Goal: Find specific page/section: Find specific page/section

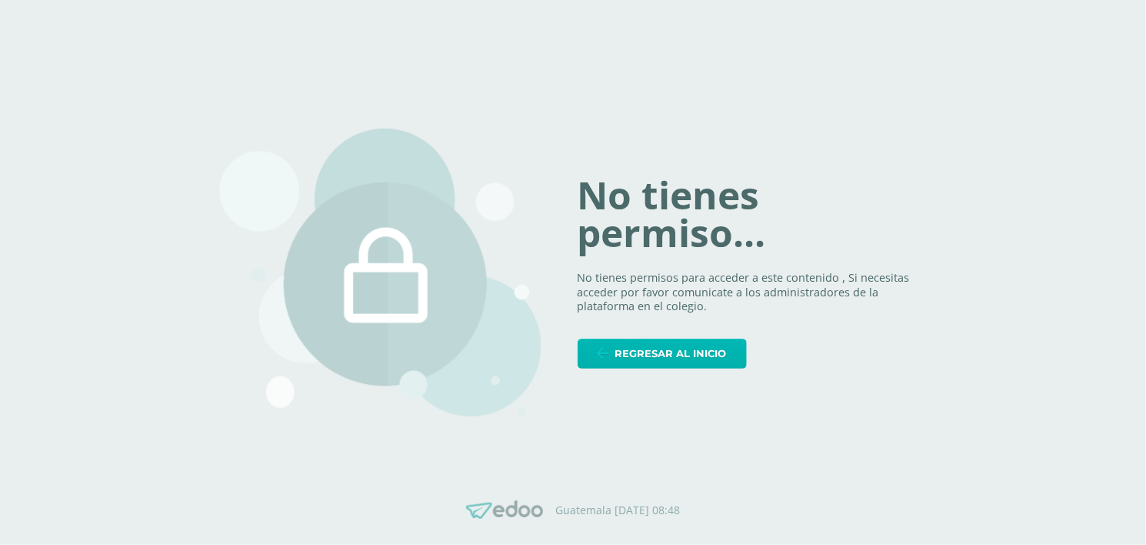
click at [701, 359] on span "Regresar al inicio" at bounding box center [671, 353] width 112 height 28
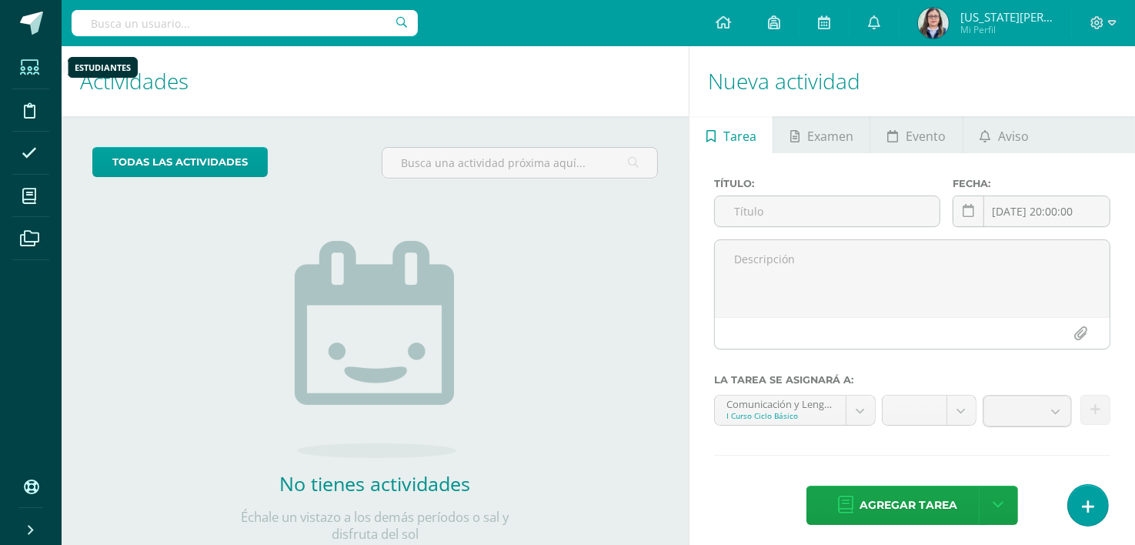
click at [25, 64] on icon at bounding box center [29, 67] width 19 height 15
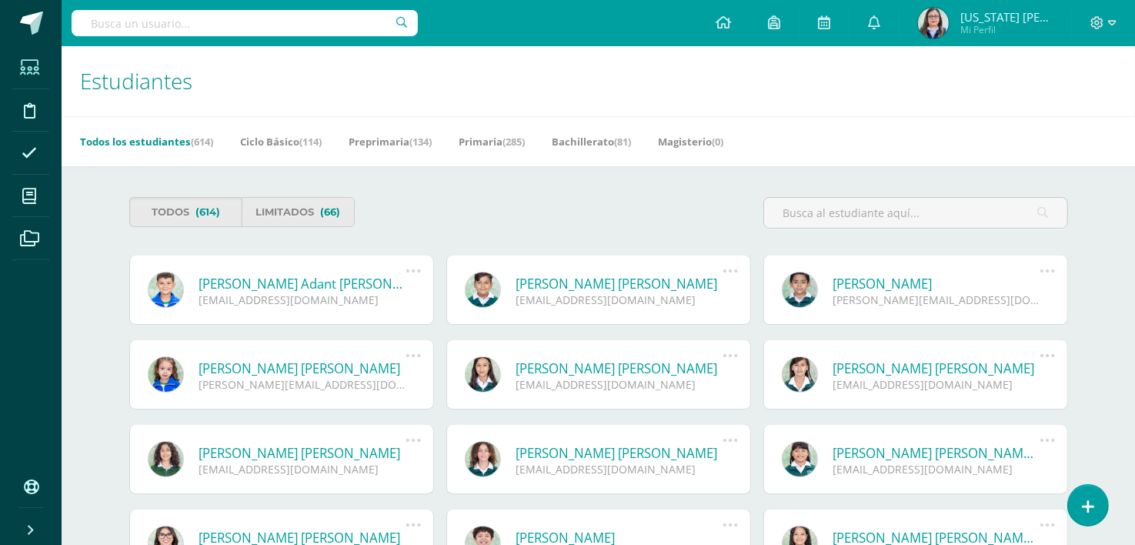
click at [169, 20] on input "text" at bounding box center [245, 23] width 346 height 26
type input "emily vivar"
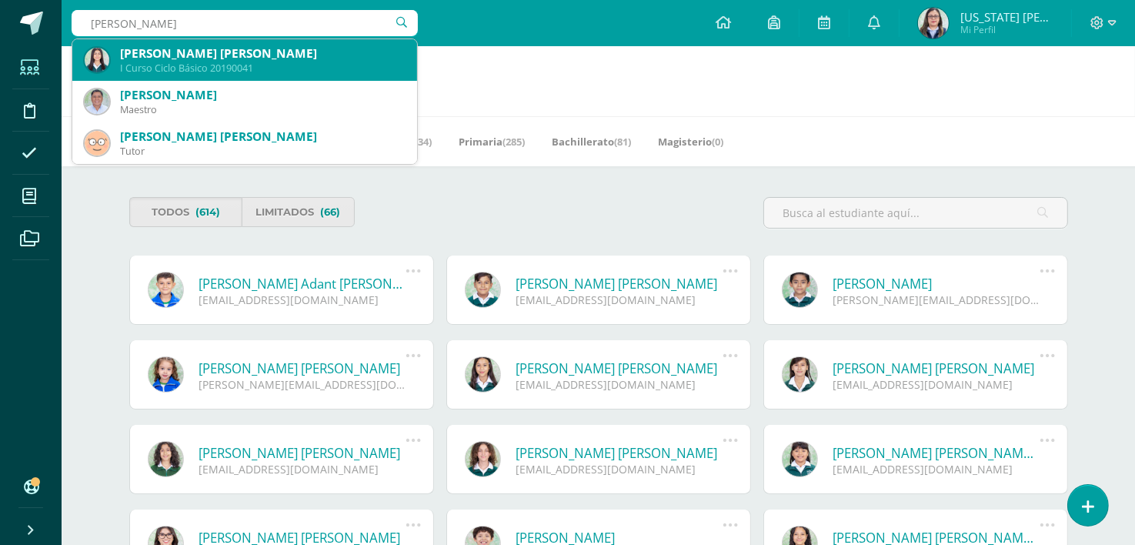
click at [169, 55] on div "Emily Ximena Vivar Hernández" at bounding box center [262, 53] width 285 height 16
